Goal: Task Accomplishment & Management: Complete application form

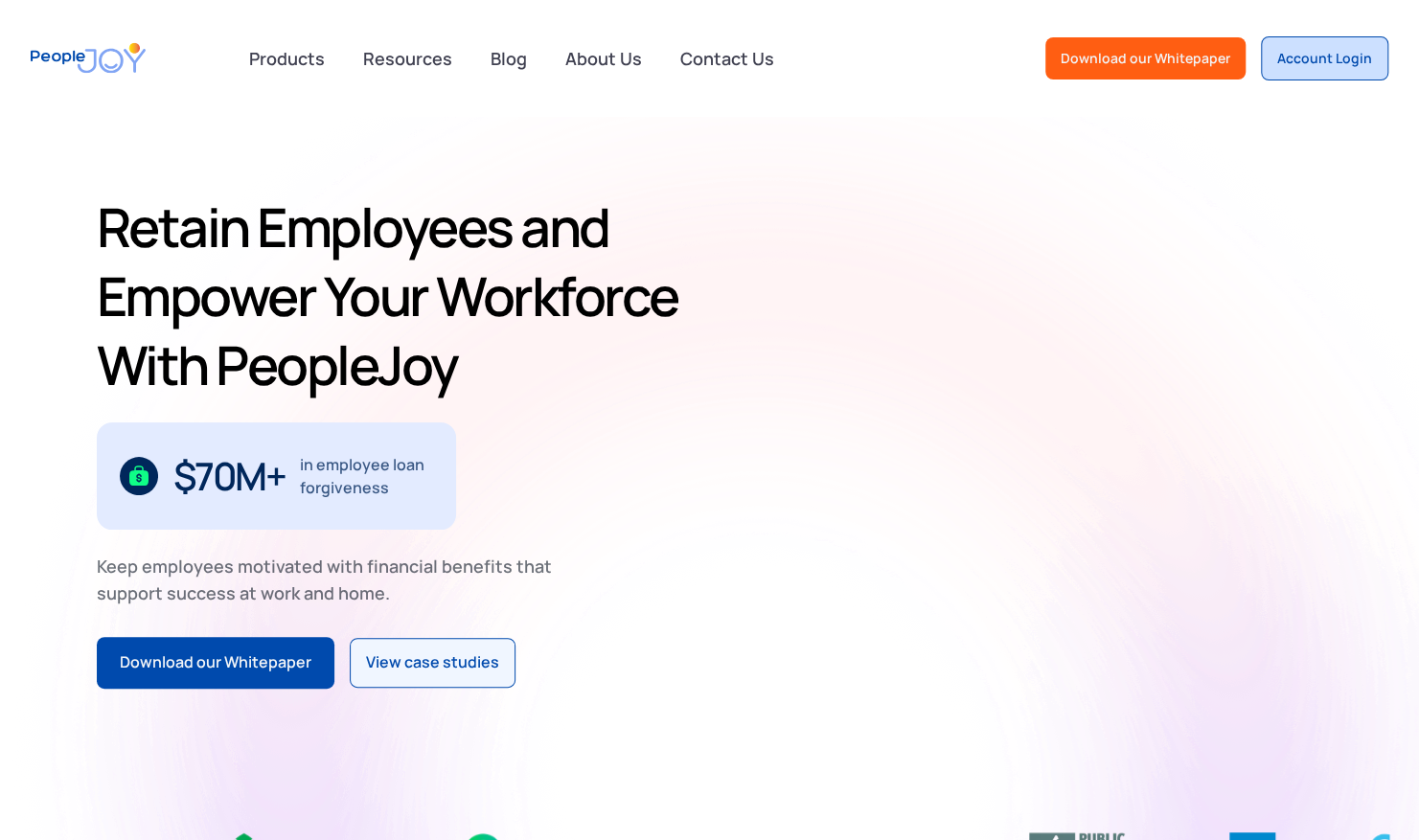
click at [970, 71] on link "Account Login" at bounding box center [1325, 58] width 128 height 44
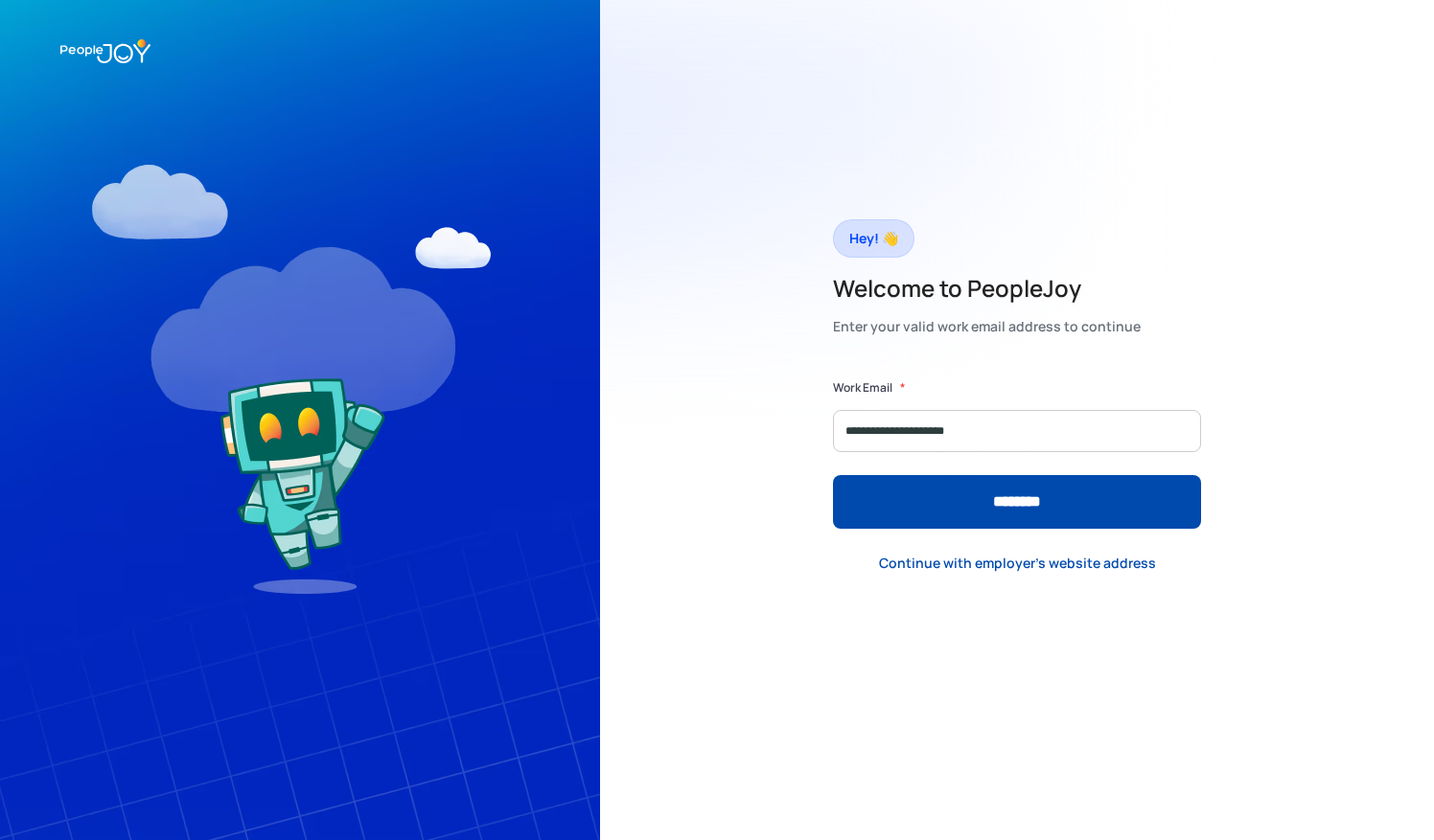
click at [832, 476] on input "********" at bounding box center [1016, 502] width 368 height 54
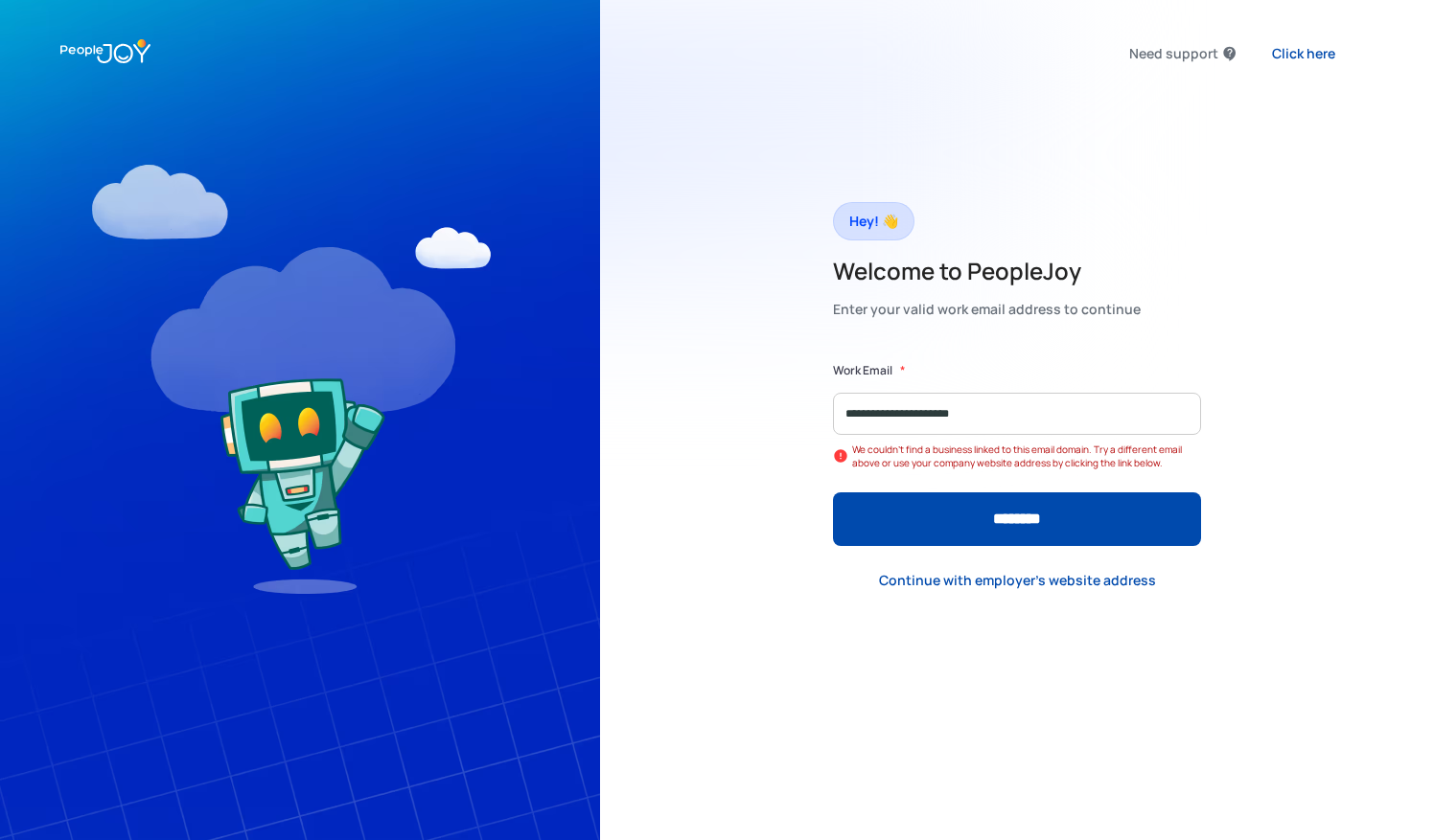
type input "**********"
click at [1390, 431] on div "**********" at bounding box center [1016, 420] width 833 height 840
